Goal: Task Accomplishment & Management: Use online tool/utility

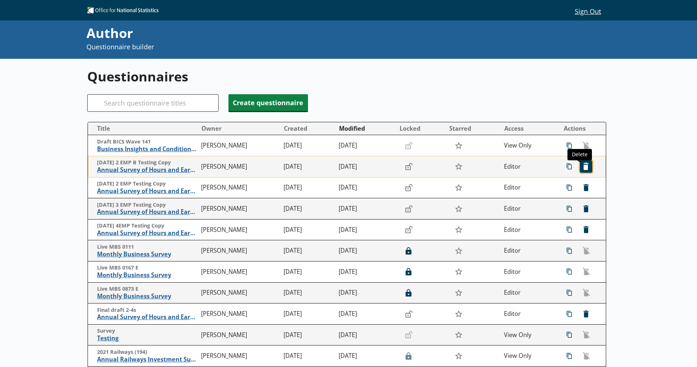
click at [584, 165] on span "icon-delete Created with Sketch. [GEOGRAPHIC_DATA]" at bounding box center [587, 167] width 12 height 12
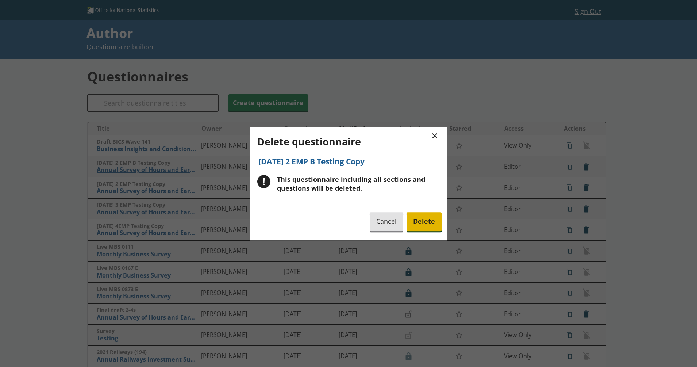
click at [424, 218] on span "Delete" at bounding box center [424, 222] width 35 height 19
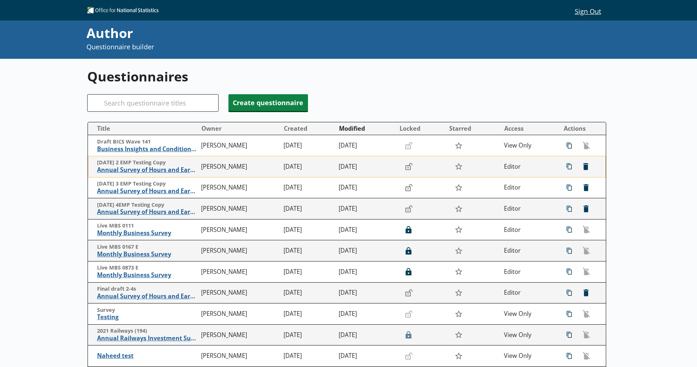
click at [587, 172] on div "icon-copy Duplicate Duplicate icon-delete Created with Sketch. Delete Delete" at bounding box center [577, 166] width 37 height 12
click at [581, 170] on span "icon-delete Created with Sketch. [GEOGRAPHIC_DATA]" at bounding box center [587, 167] width 12 height 12
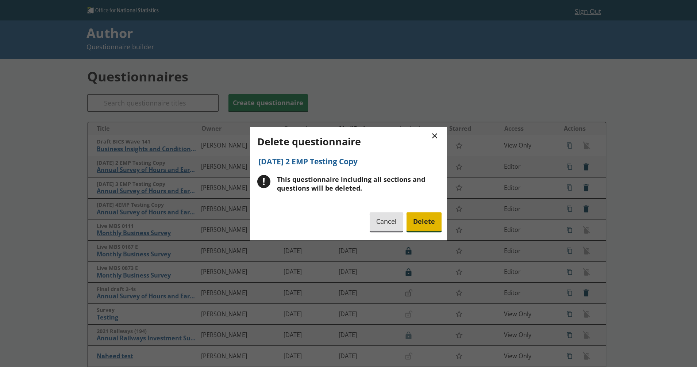
click at [415, 223] on span "Delete" at bounding box center [424, 222] width 35 height 19
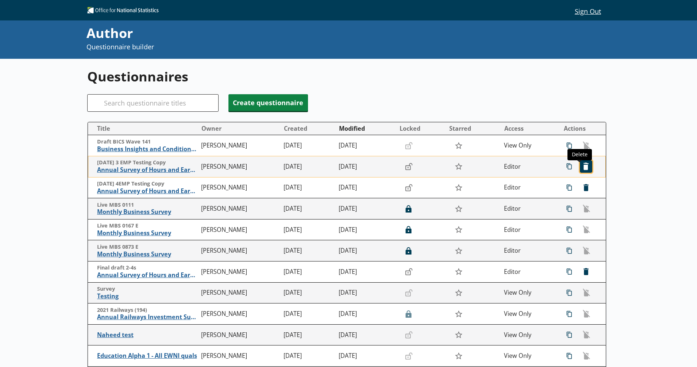
click at [583, 164] on span "icon-delete Created with Sketch. [GEOGRAPHIC_DATA]" at bounding box center [587, 167] width 12 height 12
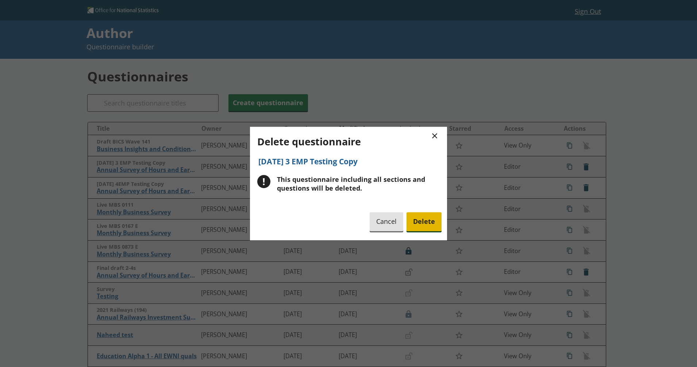
click at [427, 219] on span "Delete" at bounding box center [424, 222] width 35 height 19
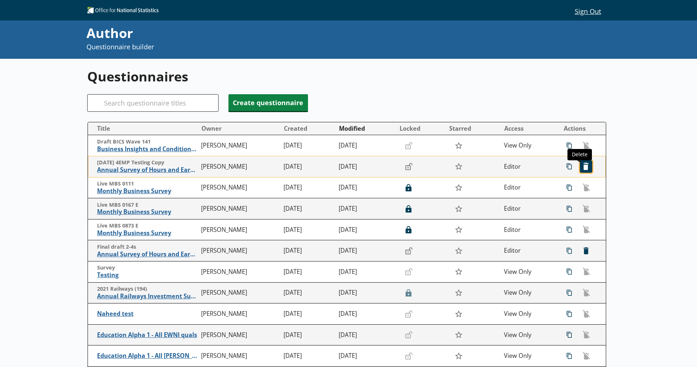
click at [583, 167] on span "icon-delete Created with Sketch. [GEOGRAPHIC_DATA]" at bounding box center [587, 167] width 12 height 12
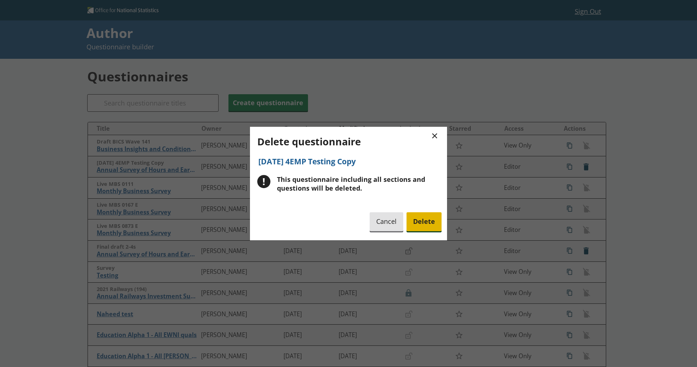
click at [424, 220] on span "Delete" at bounding box center [424, 222] width 35 height 19
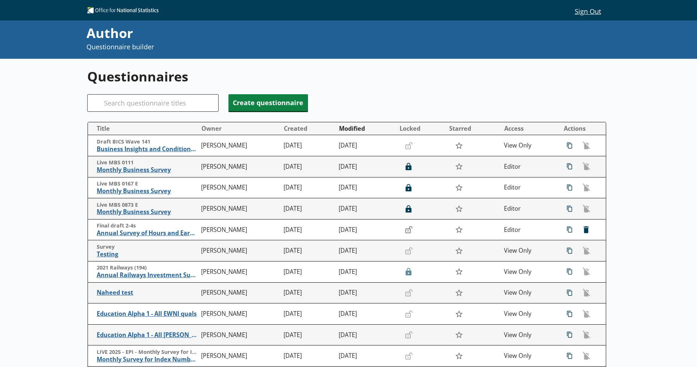
click at [49, 145] on div "Questionnaires Search Create questionnaire Title Owner Created Modified Locked …" at bounding box center [348, 263] width 697 height 408
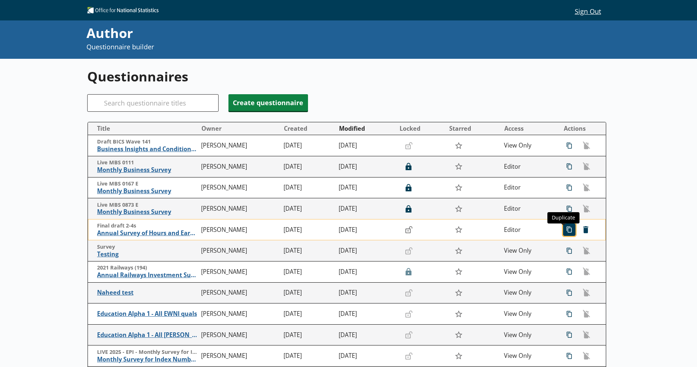
click at [564, 229] on span "icon-copy Duplicate" at bounding box center [570, 230] width 12 height 12
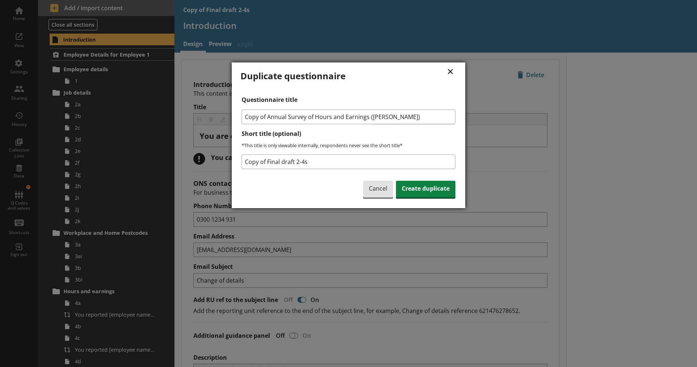
drag, startPoint x: 268, startPoint y: 116, endPoint x: 218, endPoint y: 113, distance: 50.2
click at [218, 113] on div "× Duplicate questionnaire Questionnaire title Copy of Annual Survey of Hours an…" at bounding box center [348, 183] width 697 height 367
type input "Annual Survey of Hours and Earnings ([PERSON_NAME])"
drag, startPoint x: 316, startPoint y: 160, endPoint x: 241, endPoint y: 162, distance: 75.2
click at [241, 162] on div "Questionnaire title Annual Survey of Hours and Earnings ([PERSON_NAME]) Short t…" at bounding box center [349, 147] width 216 height 103
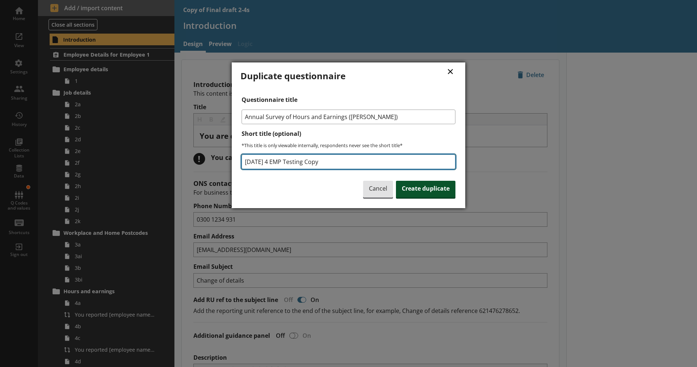
type input "[DATE] 4 EMP Testing Copy"
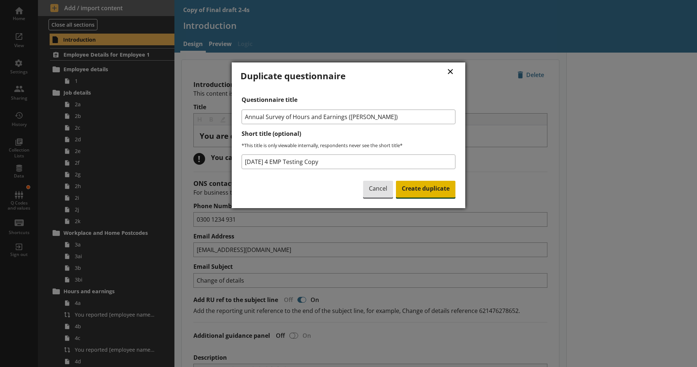
click at [413, 187] on span "Create duplicate" at bounding box center [426, 189] width 60 height 17
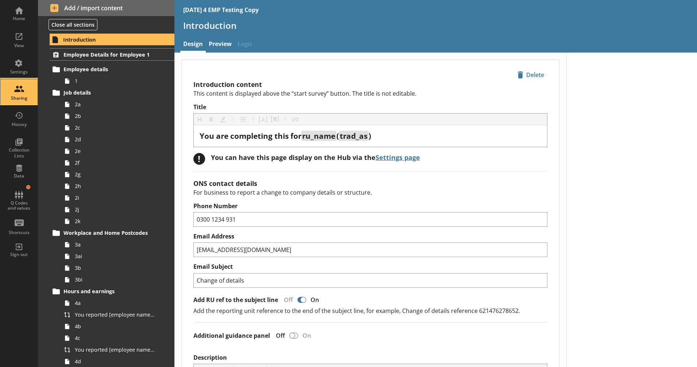
click at [21, 89] on div "Sharing" at bounding box center [19, 92] width 26 height 26
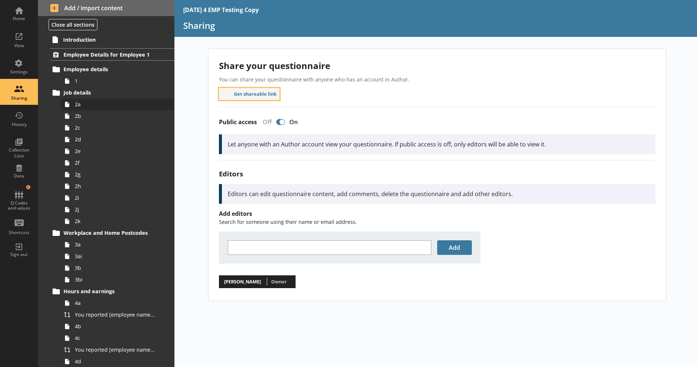
drag, startPoint x: 233, startPoint y: 92, endPoint x: 128, endPoint y: 103, distance: 105.3
click at [233, 92] on button "Get shareable link" at bounding box center [249, 94] width 61 height 12
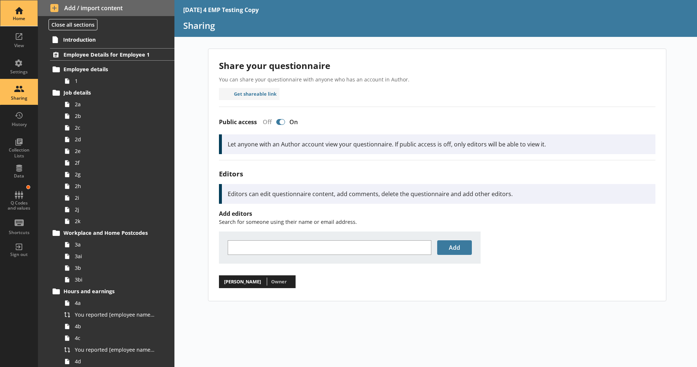
click at [18, 16] on div "Home" at bounding box center [19, 19] width 26 height 6
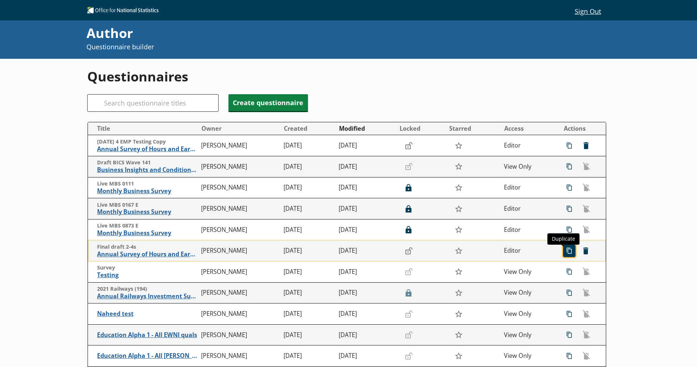
click at [564, 252] on span "icon-copy Duplicate" at bounding box center [570, 251] width 12 height 12
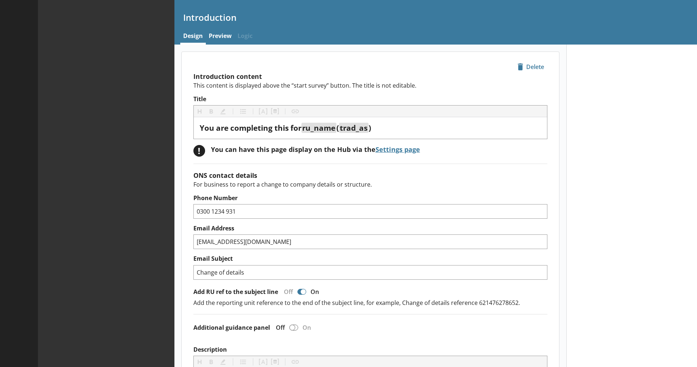
type textarea "x"
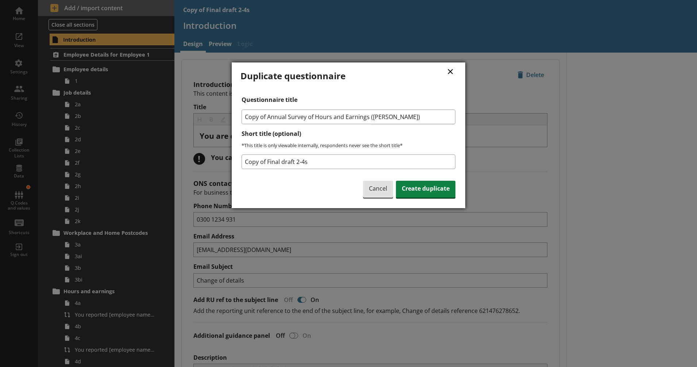
drag, startPoint x: 269, startPoint y: 119, endPoint x: 221, endPoint y: 112, distance: 48.3
click at [221, 112] on div "× Duplicate questionnaire Questionnaire title Copy of Annual Survey of Hours an…" at bounding box center [348, 183] width 697 height 367
type input "Annual Survey of Hours and Earnings ([PERSON_NAME])"
drag, startPoint x: 311, startPoint y: 161, endPoint x: 237, endPoint y: 161, distance: 74.5
click at [237, 161] on div "× Duplicate questionnaire Questionnaire title Annual Survey of Hours and Earnin…" at bounding box center [349, 135] width 234 height 146
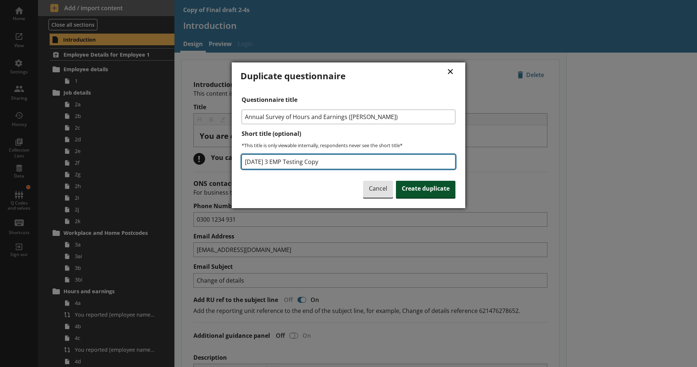
type input "[DATE] 3 EMP Testing Copy"
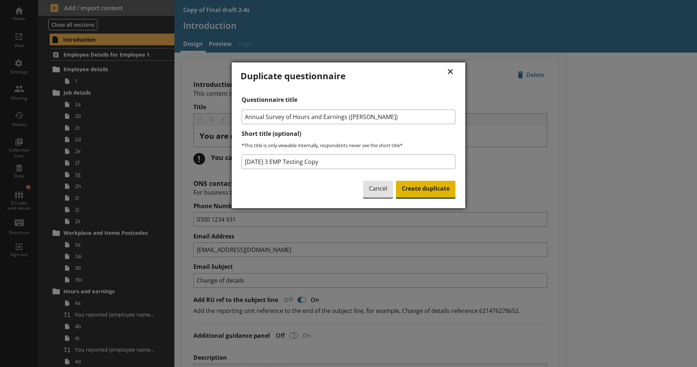
click at [410, 197] on span "Create duplicate" at bounding box center [426, 189] width 60 height 17
type textarea "x"
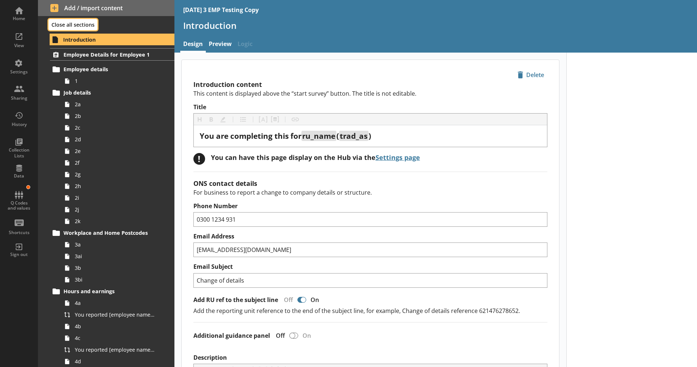
click at [76, 27] on button "Close all sections" at bounding box center [73, 24] width 49 height 11
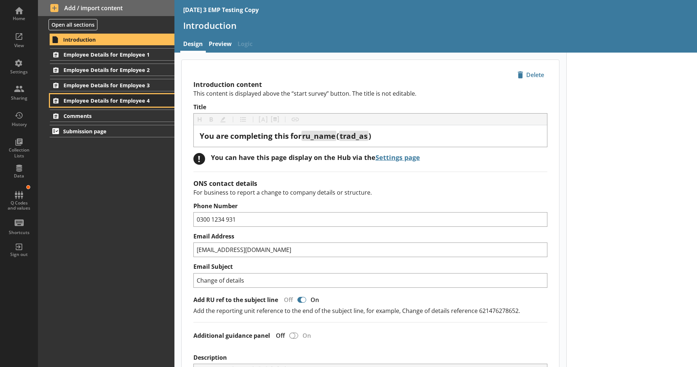
click at [133, 101] on span "Employee Details for Employee 4" at bounding box center [108, 100] width 89 height 7
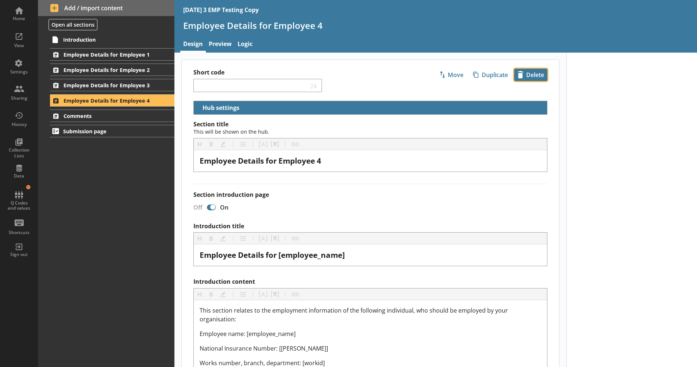
click at [528, 76] on span "icon-delete Created with Sketch. [GEOGRAPHIC_DATA]" at bounding box center [531, 75] width 32 height 12
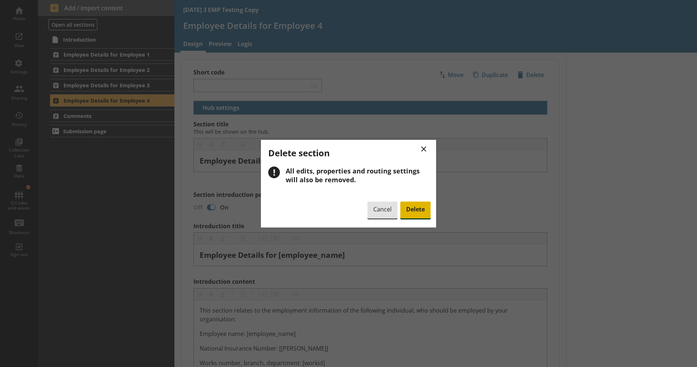
click at [412, 207] on span "Delete" at bounding box center [416, 210] width 30 height 17
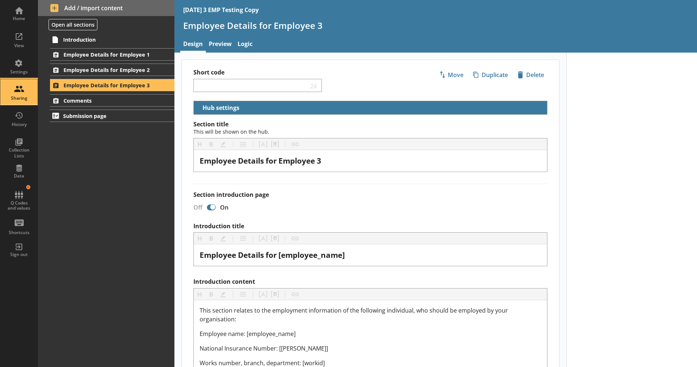
click at [23, 92] on div "Sharing" at bounding box center [19, 92] width 26 height 26
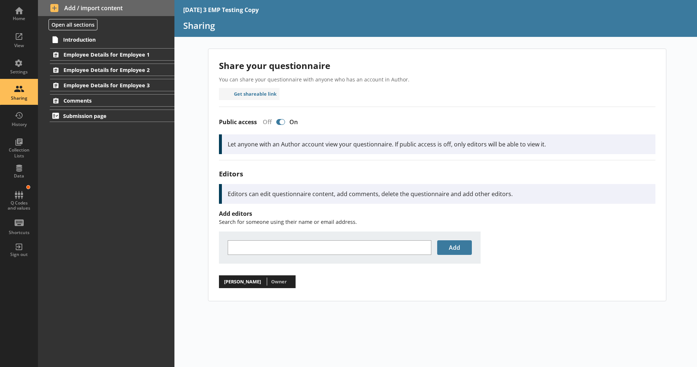
click at [258, 85] on div "Share your questionnaire You can share your questionnaire with anyone who has a…" at bounding box center [437, 175] width 458 height 252
click at [256, 88] on button "Get shareable link" at bounding box center [249, 94] width 61 height 12
